Goal: Navigation & Orientation: Understand site structure

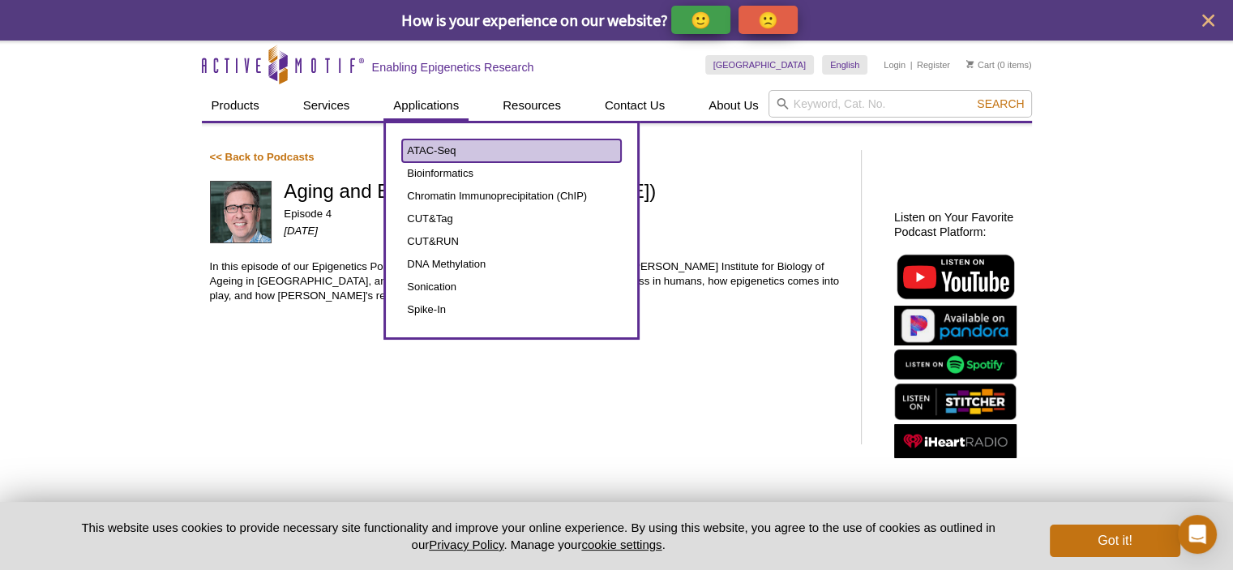
click at [470, 148] on link "ATAC-Seq" at bounding box center [511, 150] width 219 height 23
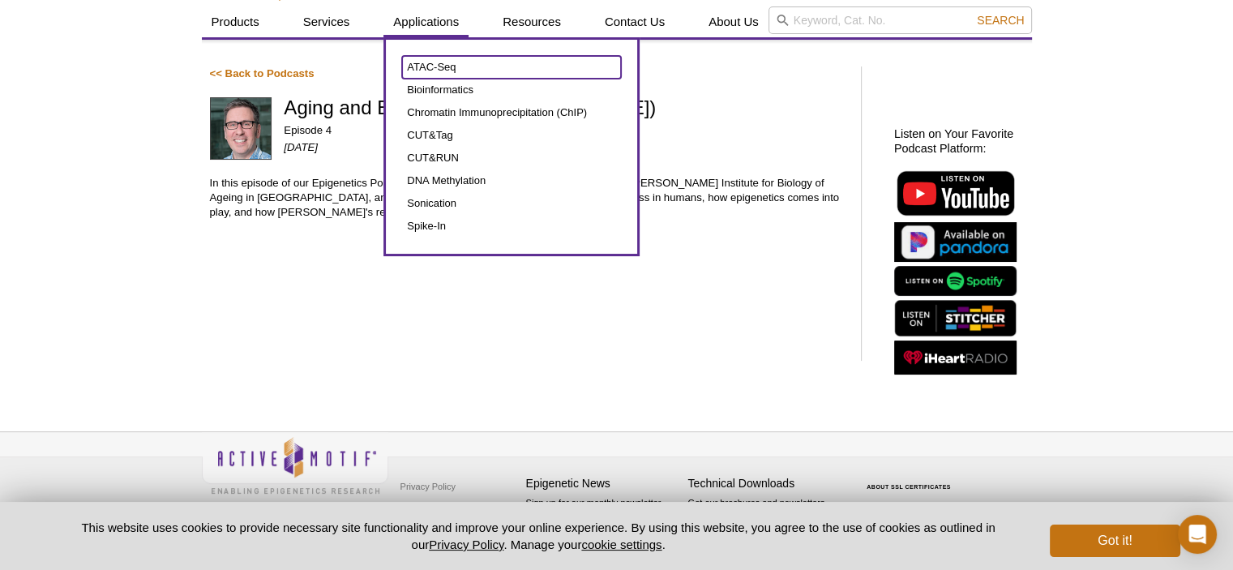
scroll to position [84, 0]
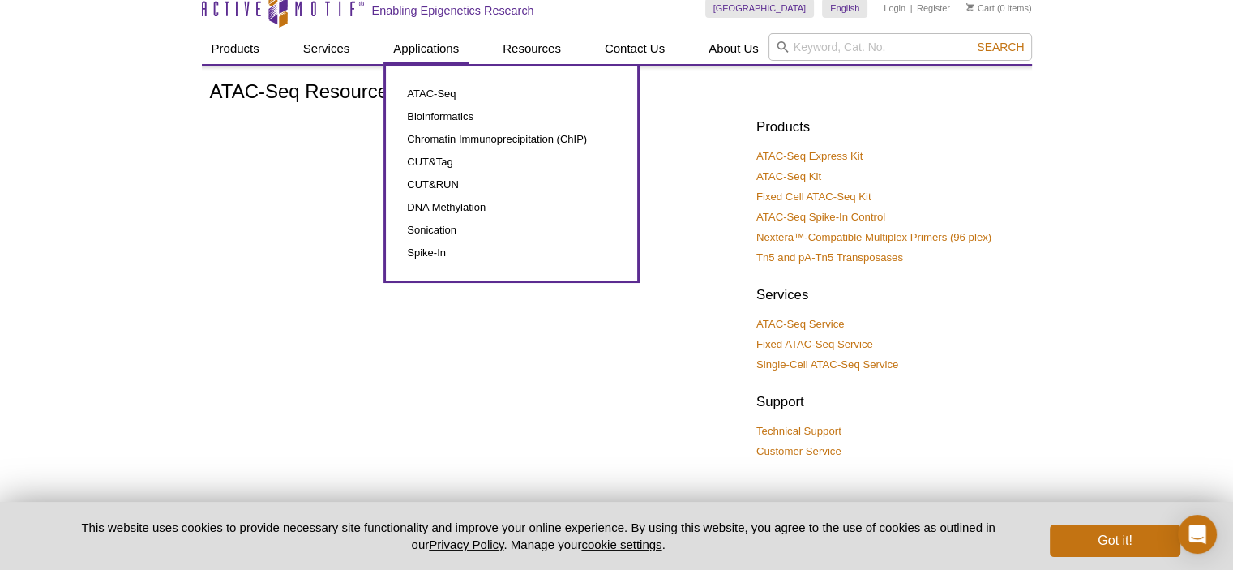
scroll to position [8, 0]
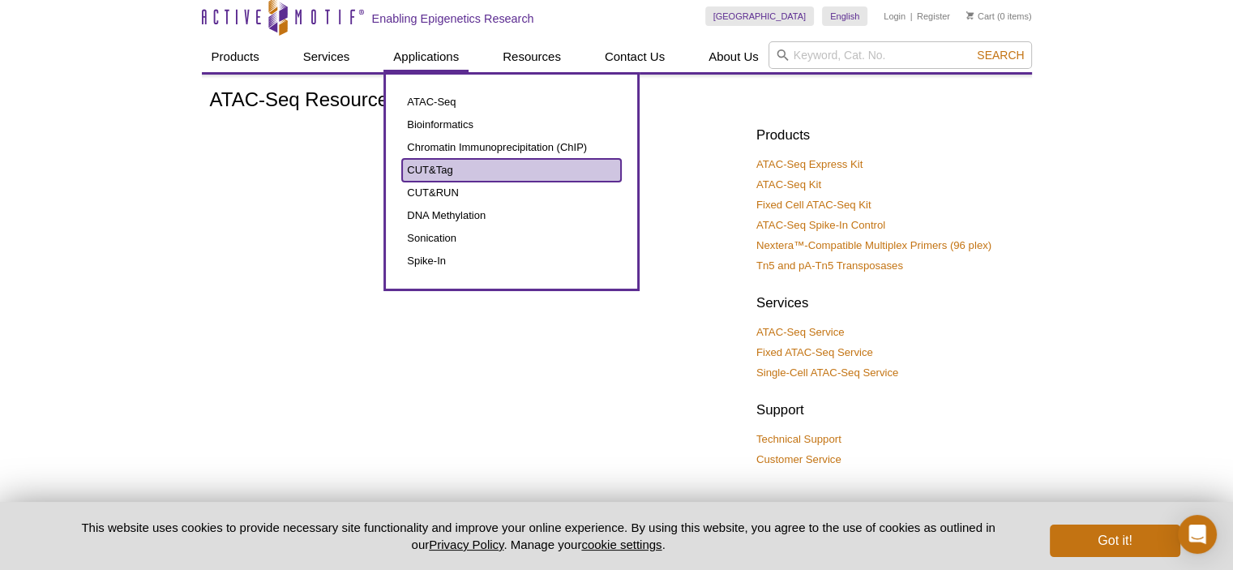
click at [432, 169] on link "CUT&Tag" at bounding box center [511, 170] width 219 height 23
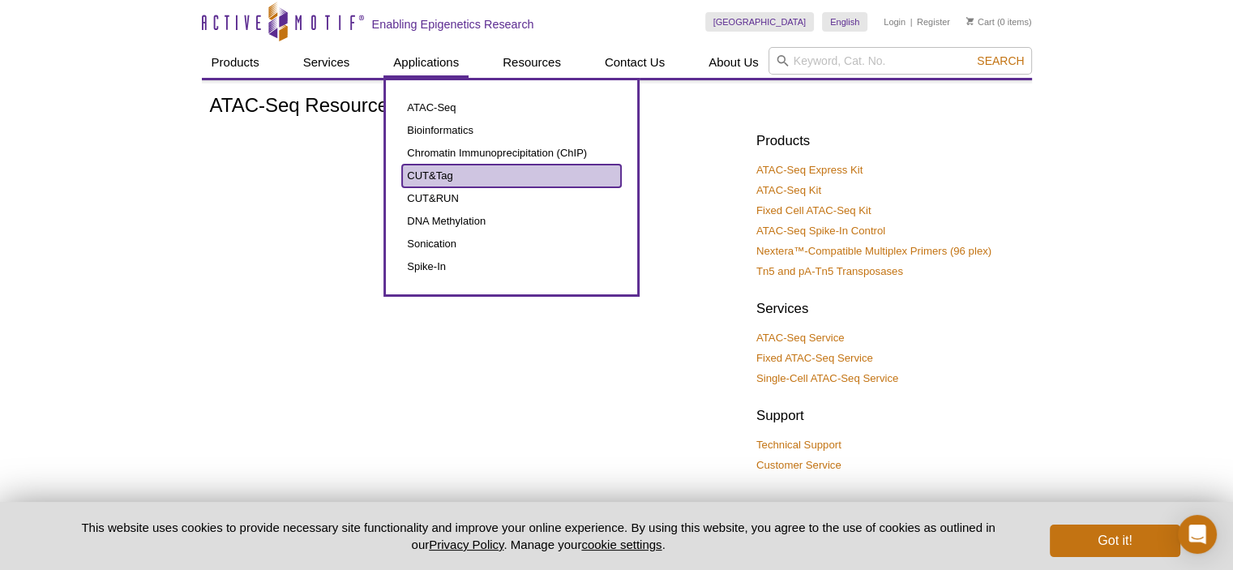
scroll to position [0, 0]
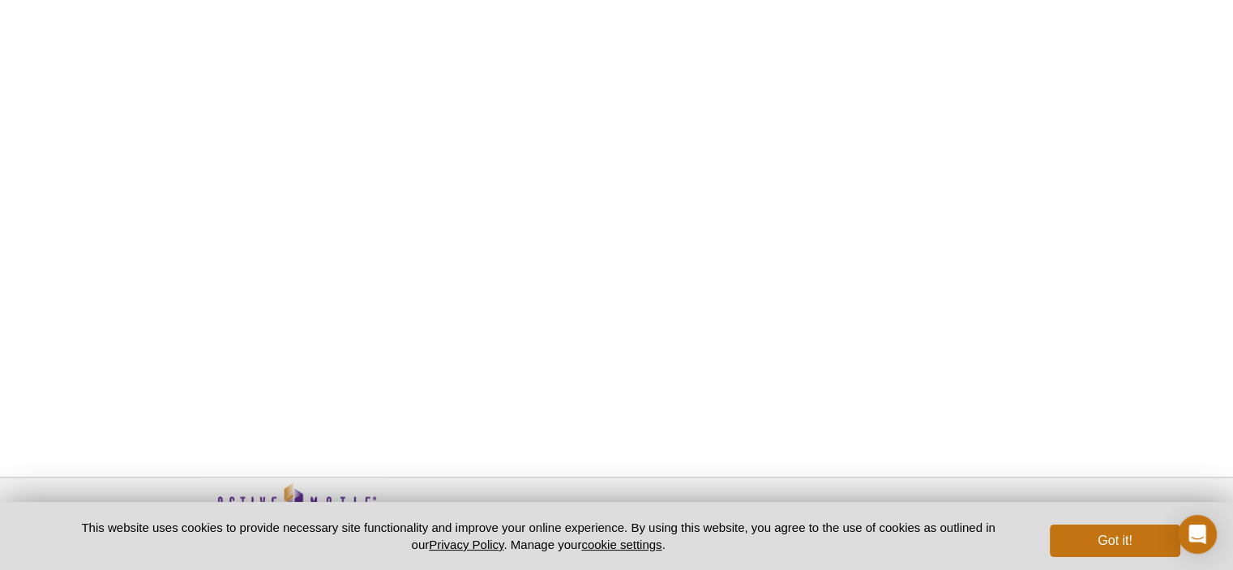
scroll to position [1054, 0]
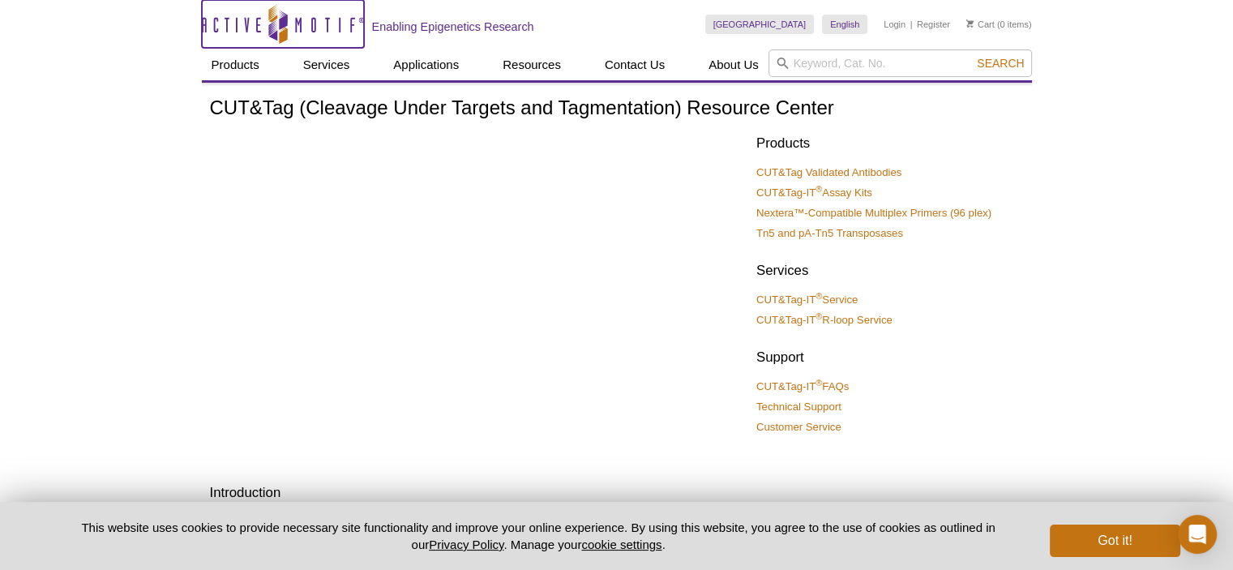
click at [272, 32] on icon at bounding box center [277, 23] width 19 height 26
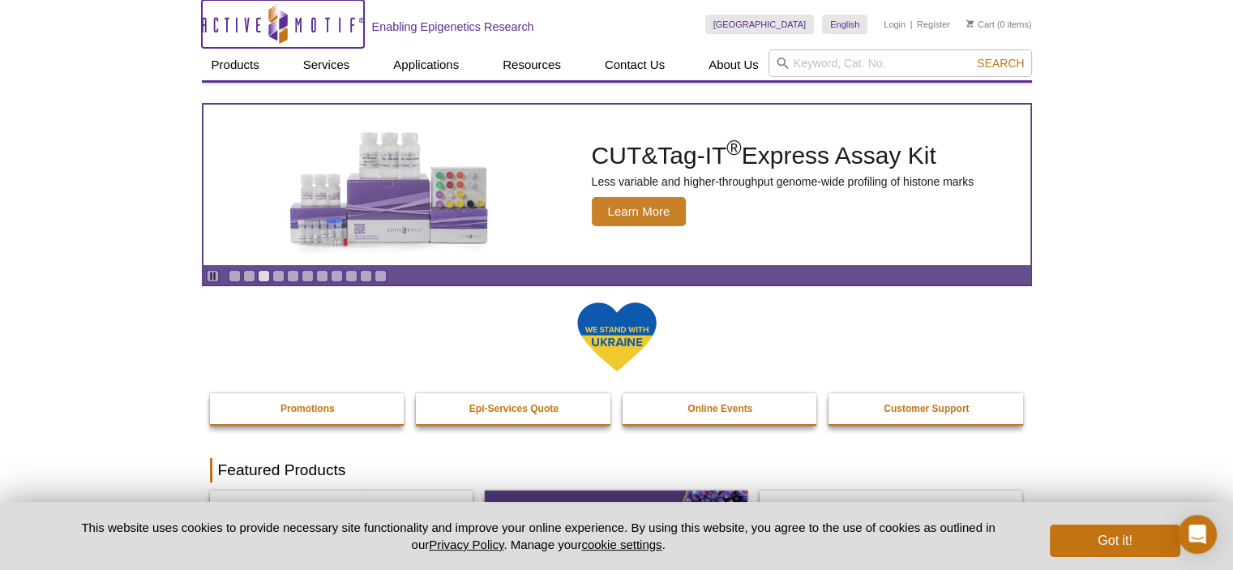
click at [294, 28] on icon "Active Motif Logo" at bounding box center [283, 24] width 162 height 40
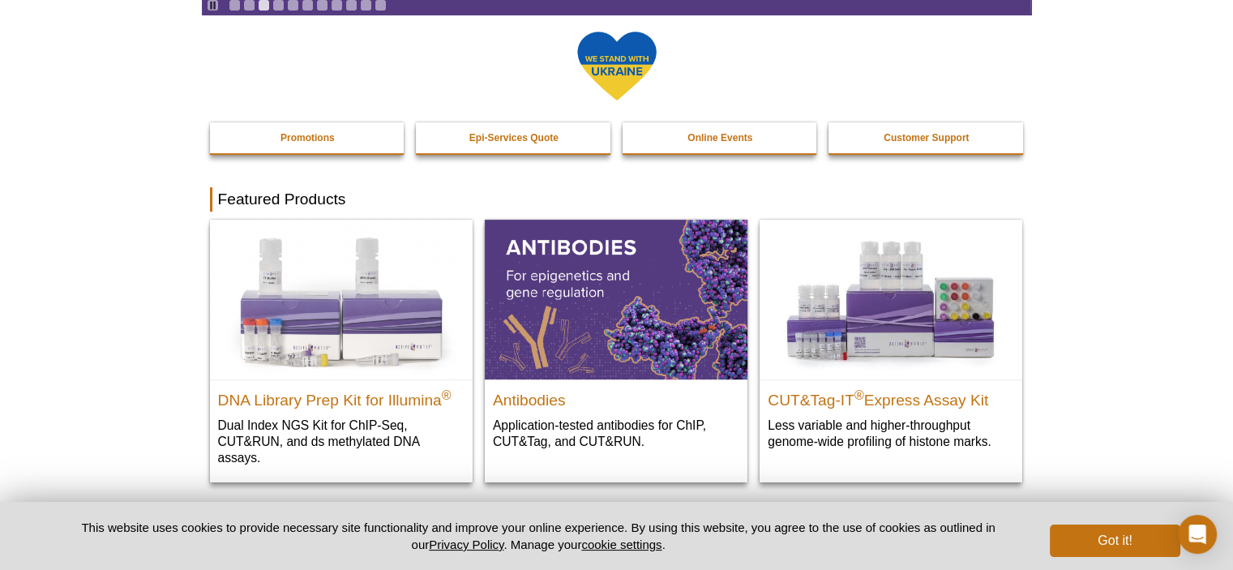
scroll to position [856, 0]
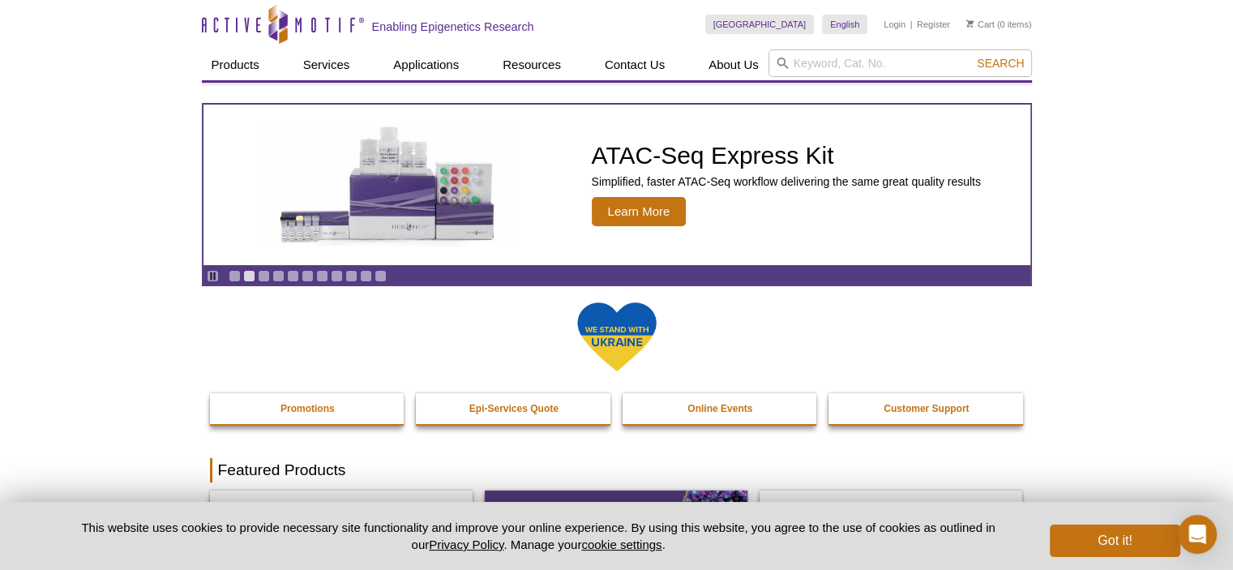
drag, startPoint x: 176, startPoint y: 20, endPoint x: 606, endPoint y: 25, distance: 429.8
click at [606, 25] on div "Skip to content Active Motif Logo Enabling Epigenetics Research" at bounding box center [454, 24] width 504 height 48
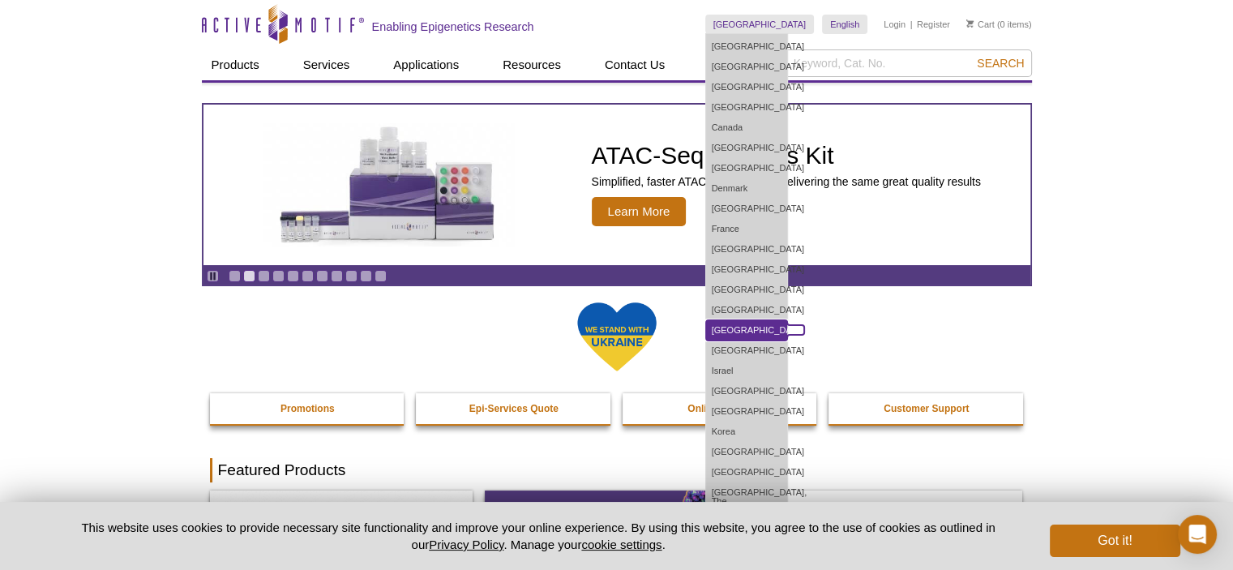
click at [787, 333] on link "[GEOGRAPHIC_DATA]" at bounding box center [746, 330] width 81 height 20
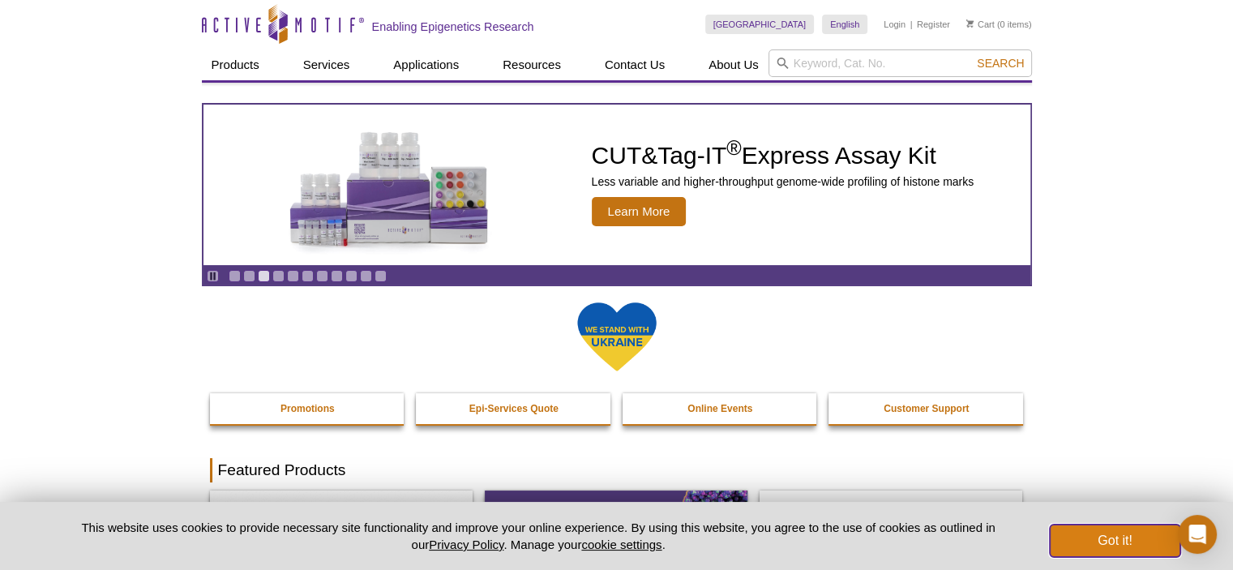
click at [1119, 541] on button "Got it!" at bounding box center [1115, 541] width 130 height 32
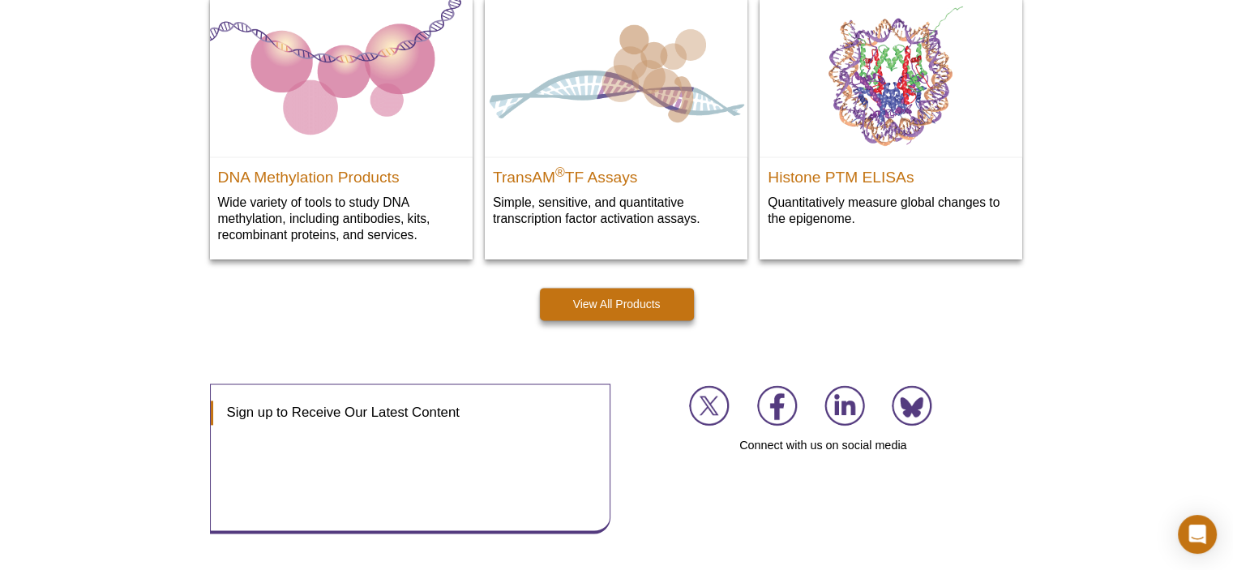
scroll to position [2344, 0]
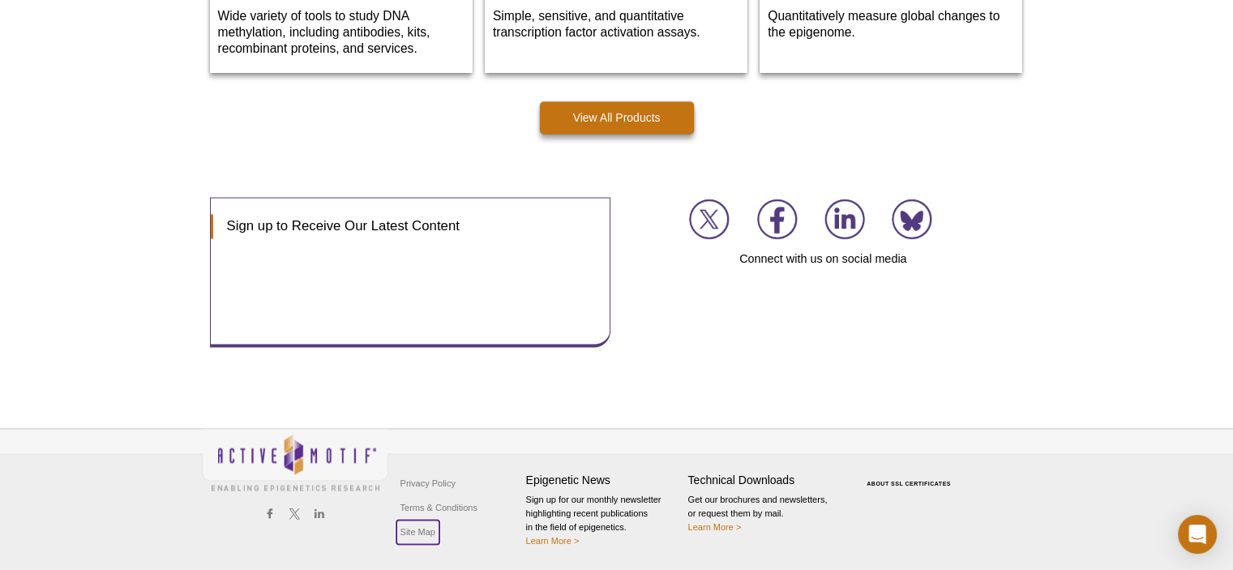
drag, startPoint x: 414, startPoint y: 528, endPoint x: 514, endPoint y: 528, distance: 99.7
click at [416, 529] on link "Site Map" at bounding box center [418, 532] width 43 height 24
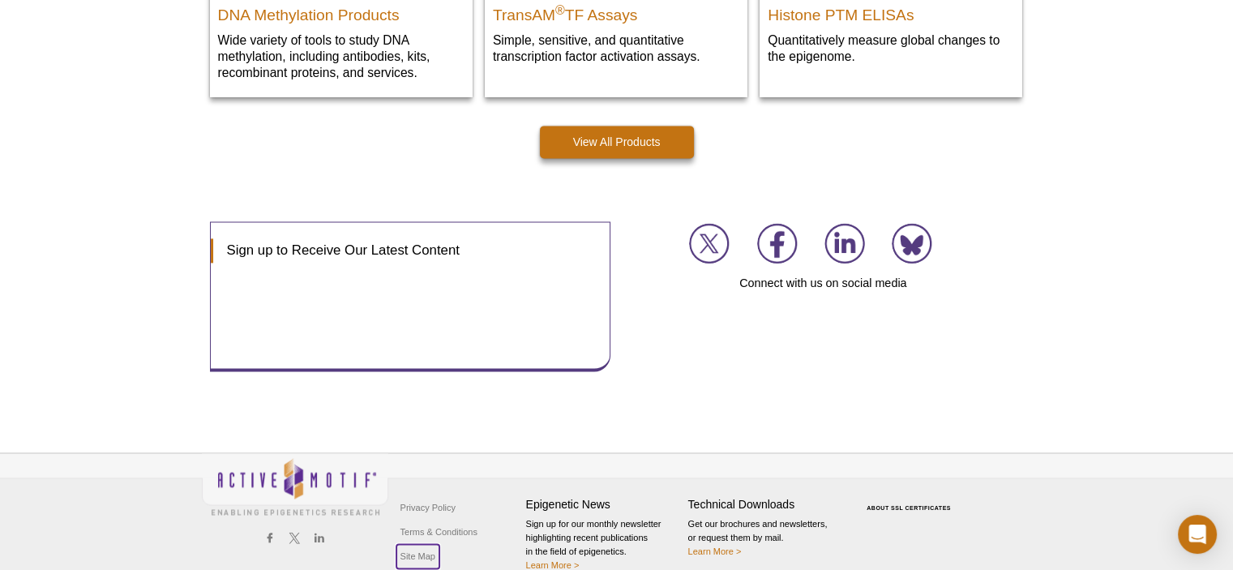
scroll to position [2299, 0]
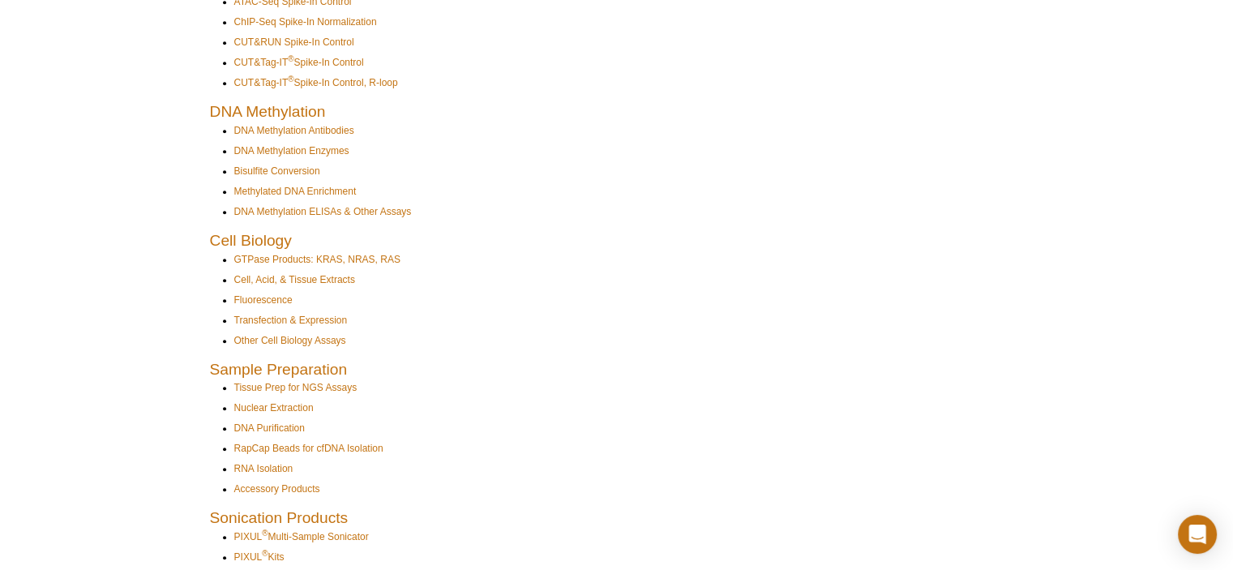
scroll to position [1557, 0]
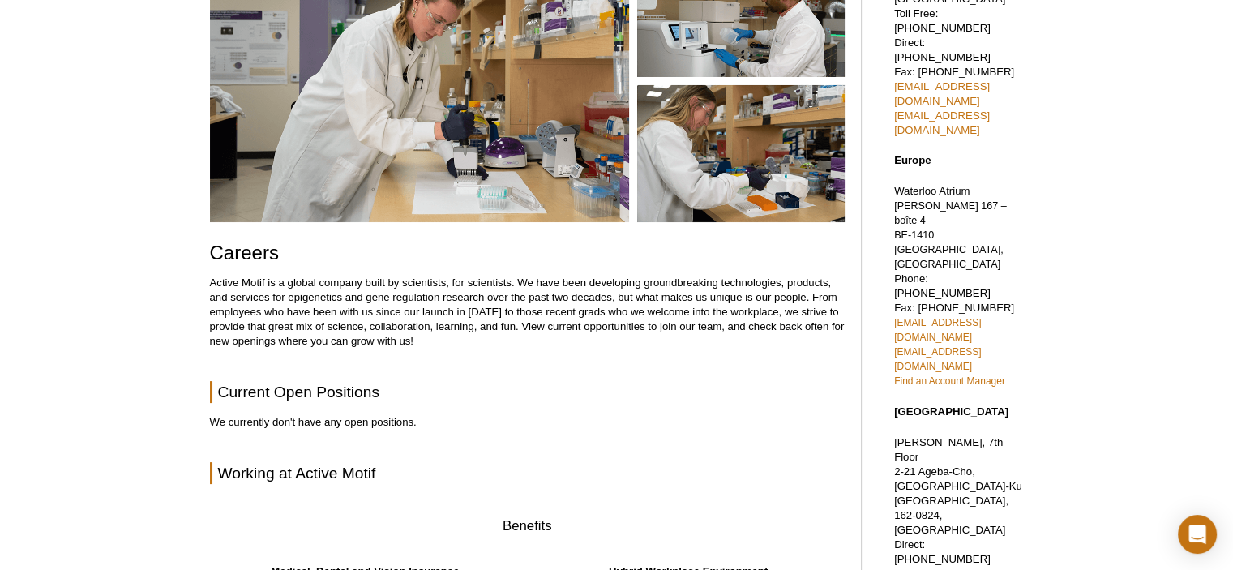
scroll to position [324, 0]
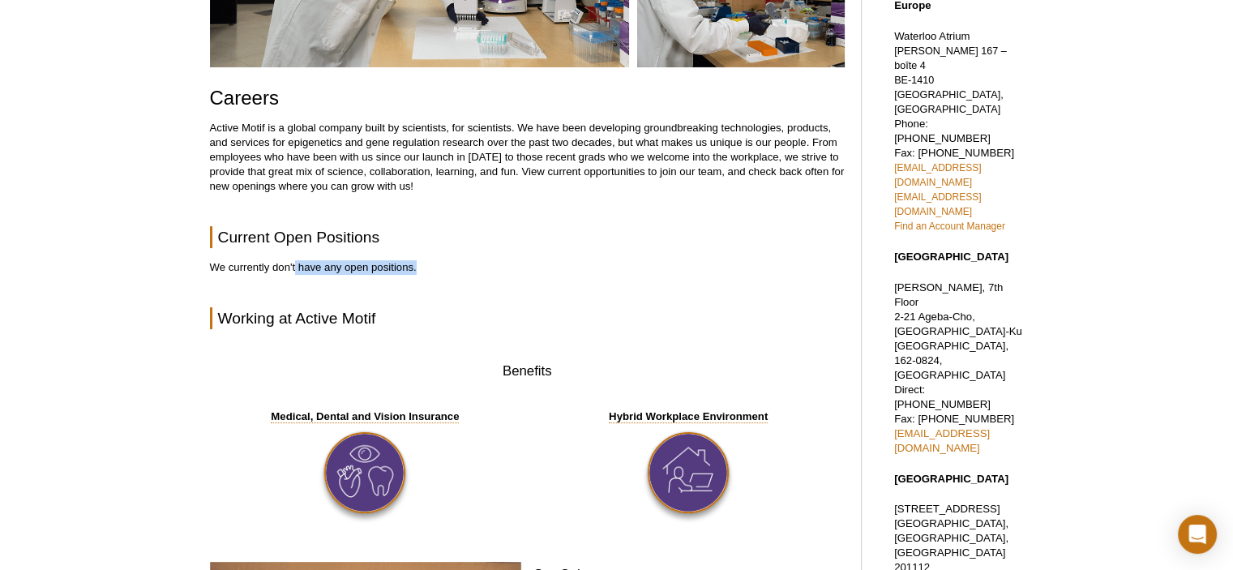
drag, startPoint x: 294, startPoint y: 269, endPoint x: 464, endPoint y: 269, distance: 170.3
click at [464, 269] on p "We currently don't have any open positions." at bounding box center [527, 267] width 635 height 15
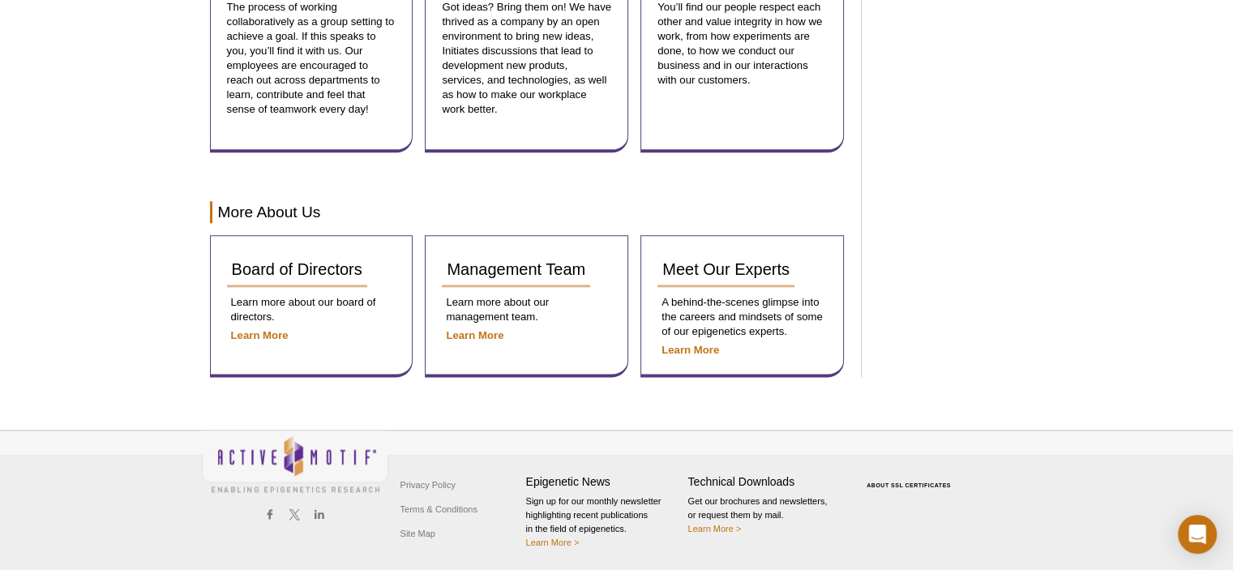
scroll to position [0, 0]
